Goal: Transaction & Acquisition: Purchase product/service

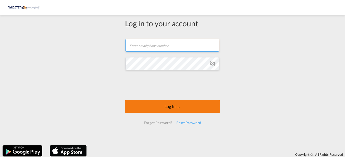
type input "[EMAIL_ADDRESS][DOMAIN_NAME]"
click at [172, 106] on button "Log In" at bounding box center [172, 106] width 95 height 13
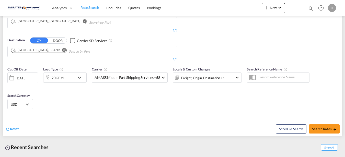
scroll to position [1, 0]
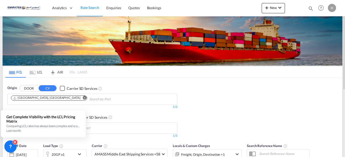
click at [83, 98] on md-icon "Remove" at bounding box center [85, 98] width 4 height 4
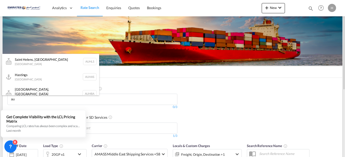
type input "a"
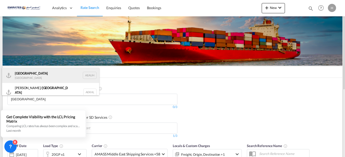
type input "[GEOGRAPHIC_DATA]"
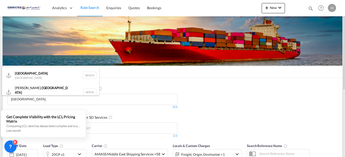
drag, startPoint x: 32, startPoint y: 77, endPoint x: 56, endPoint y: 66, distance: 25.8
click at [34, 77] on div "[GEOGRAPHIC_DATA] [GEOGRAPHIC_DATA] AEAUH" at bounding box center [50, 75] width 97 height 15
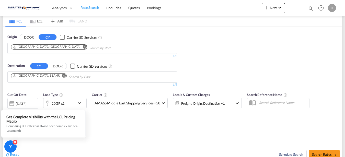
scroll to position [26, 0]
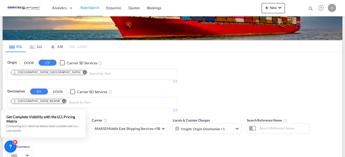
click at [62, 101] on md-icon "Remove" at bounding box center [64, 101] width 4 height 4
click at [23, 104] on body "Analytics Dashboard Rate Search Enquiries Quotes Bookings" at bounding box center [172, 78] width 345 height 157
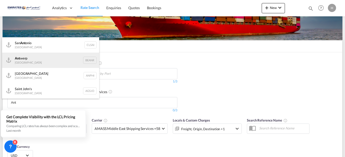
type input "Ant"
click at [35, 60] on div "Ant werp [GEOGRAPHIC_DATA] BEANR" at bounding box center [50, 60] width 97 height 15
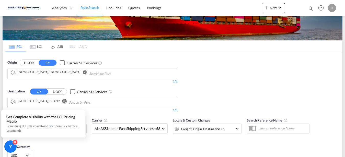
scroll to position [103, 0]
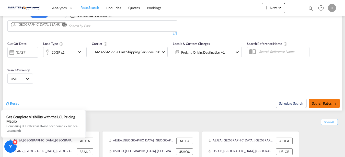
click at [323, 102] on span "Search Rates" at bounding box center [324, 103] width 25 height 4
type input "AEAUH to BEANR / [DATE]"
